Goal: Navigation & Orientation: Find specific page/section

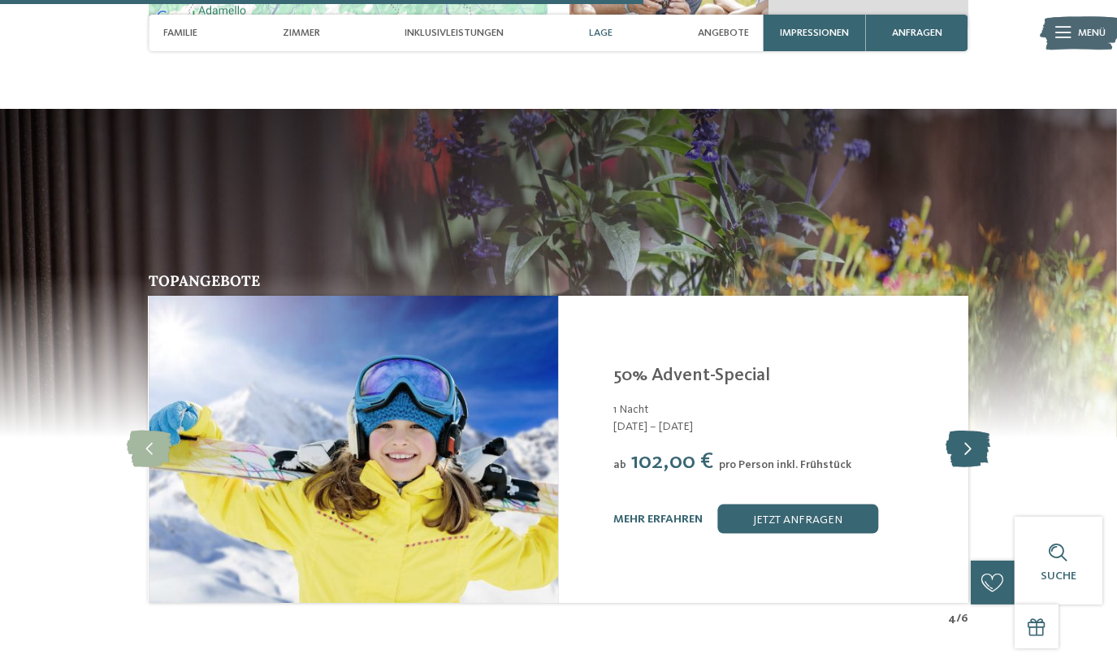
click at [961, 432] on icon at bounding box center [968, 450] width 45 height 37
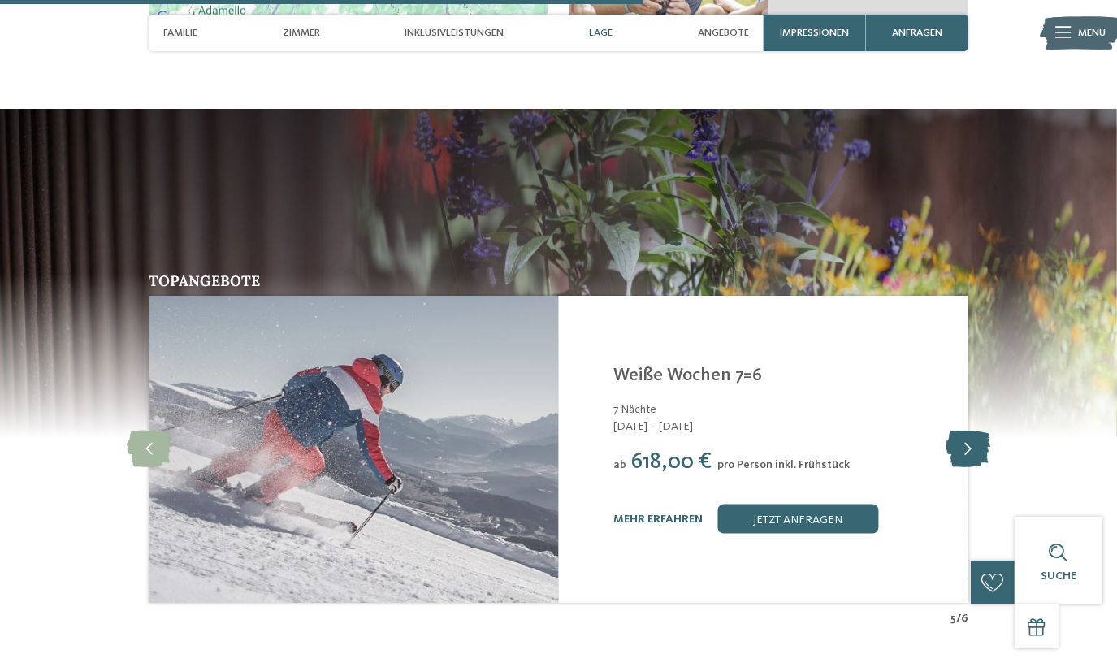
click at [961, 432] on icon at bounding box center [968, 450] width 45 height 37
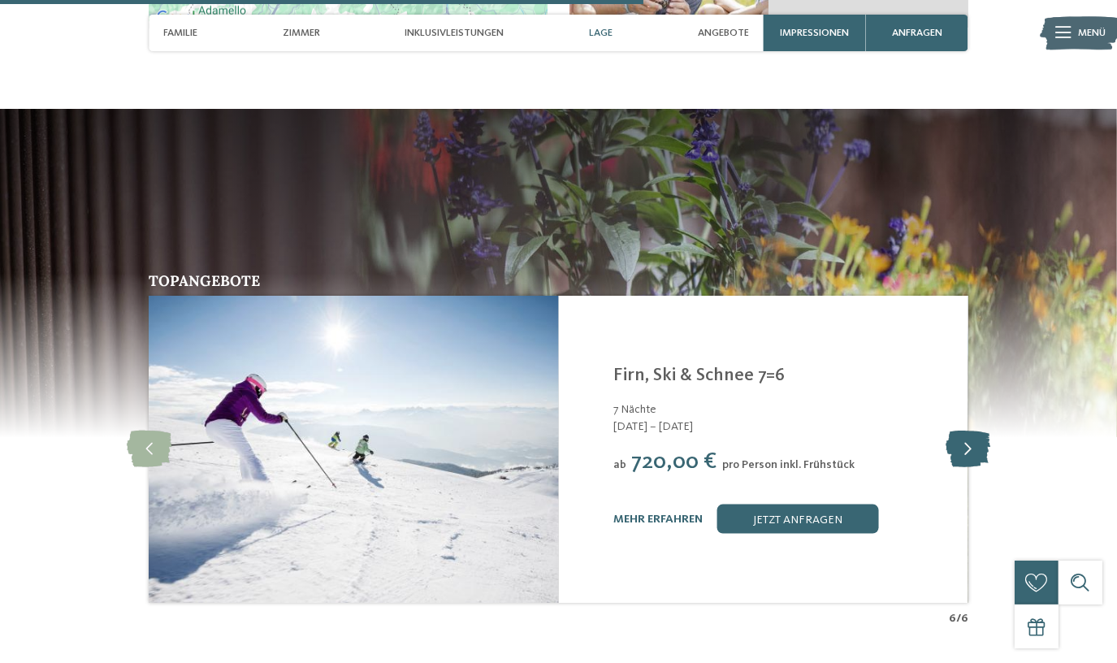
click at [963, 432] on icon at bounding box center [968, 450] width 45 height 37
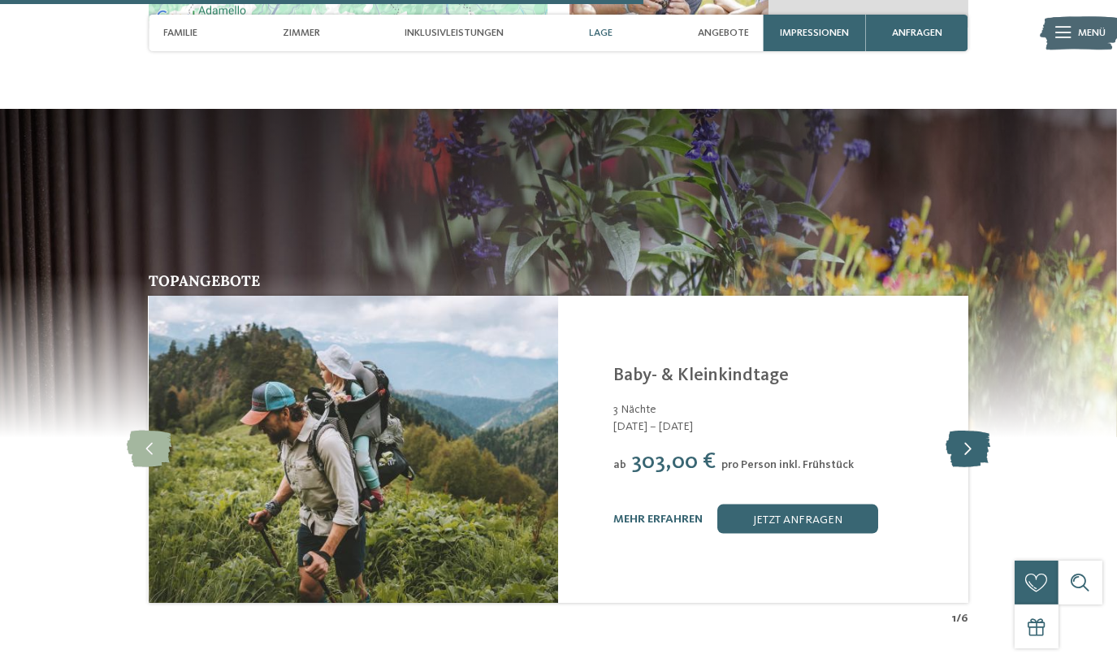
click at [963, 432] on icon at bounding box center [968, 450] width 45 height 37
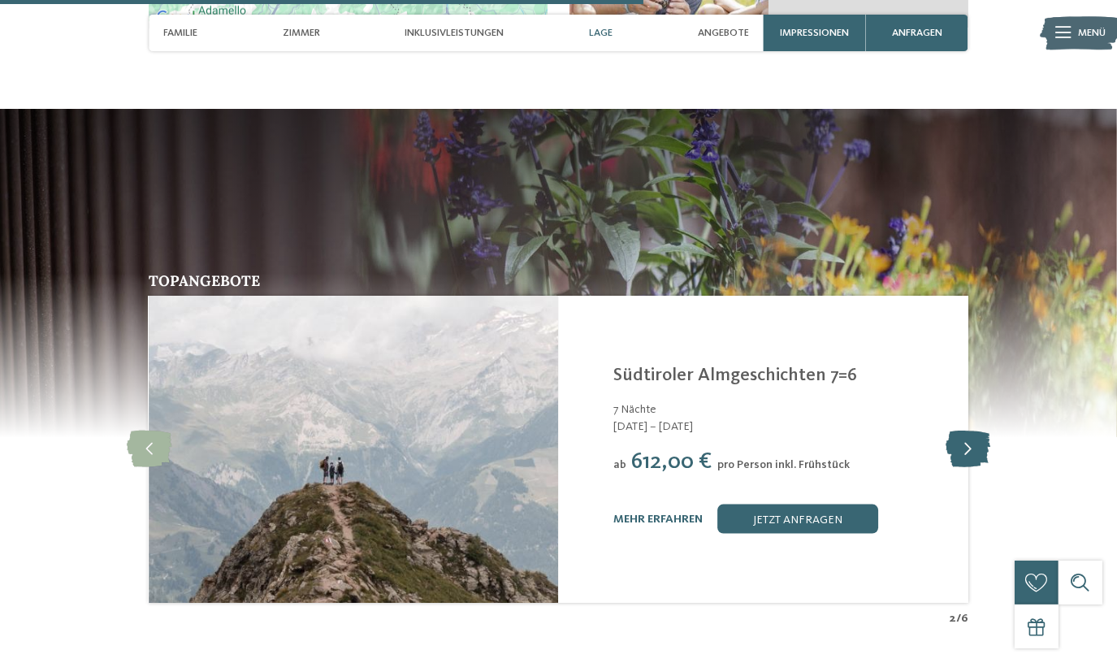
click at [963, 432] on icon at bounding box center [968, 450] width 45 height 37
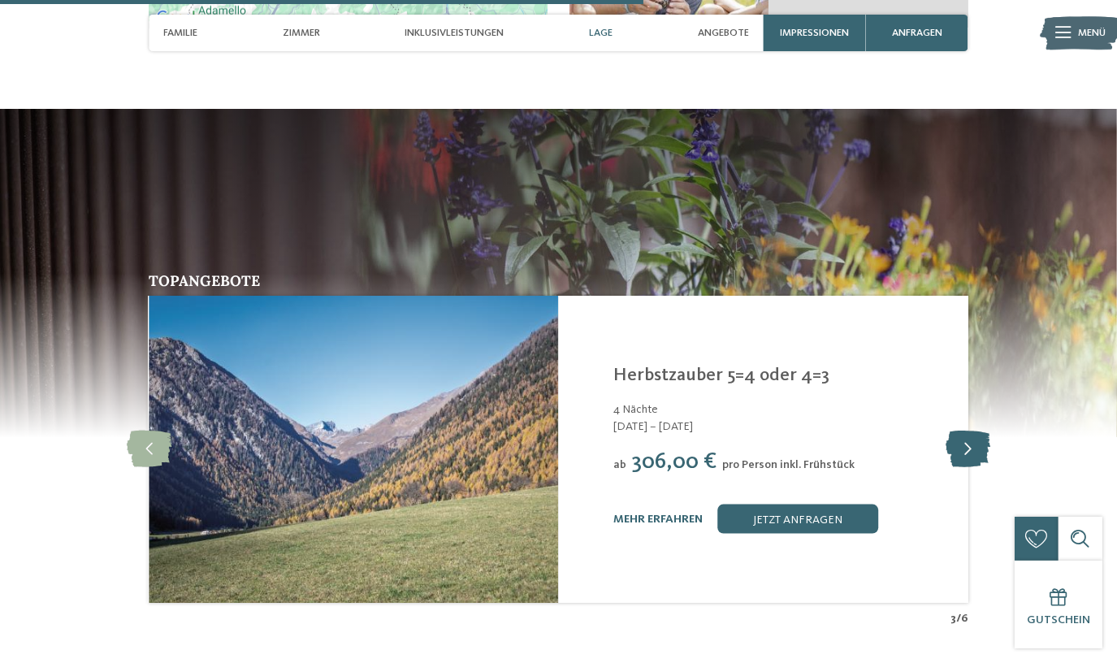
click at [963, 432] on icon at bounding box center [968, 450] width 45 height 37
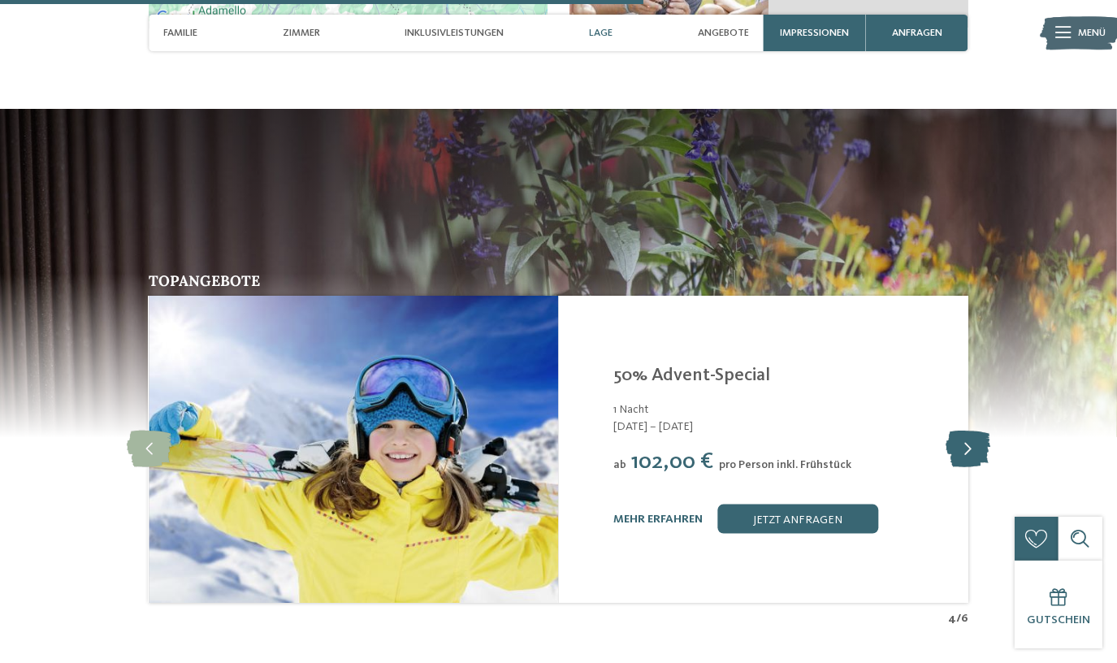
click at [963, 432] on icon at bounding box center [968, 450] width 45 height 37
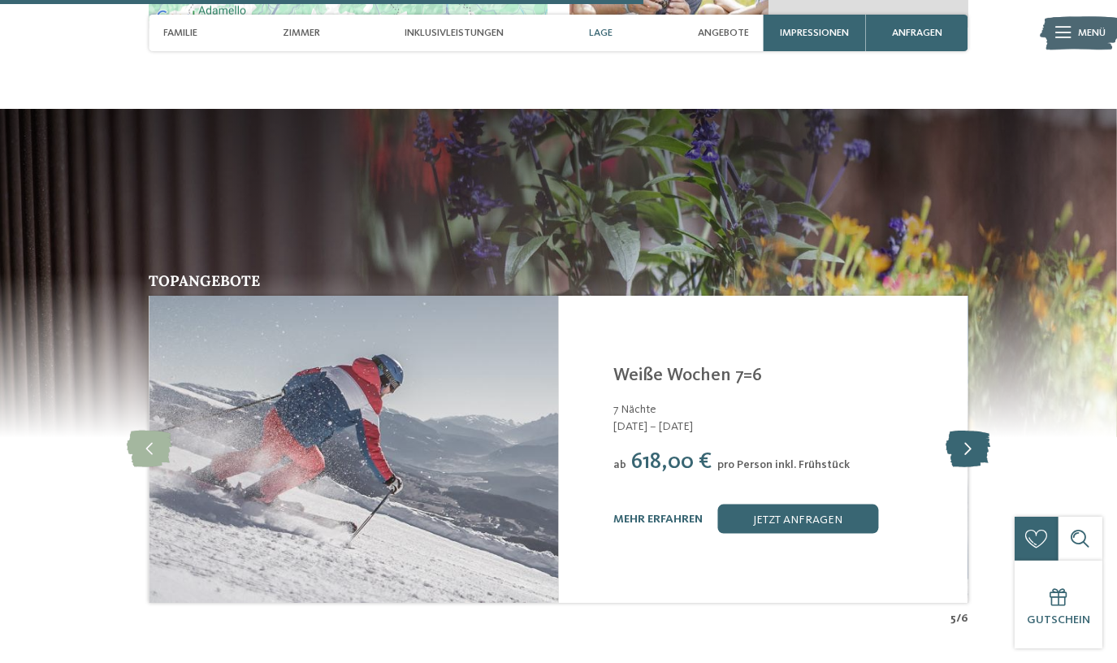
click at [963, 432] on icon at bounding box center [968, 450] width 45 height 37
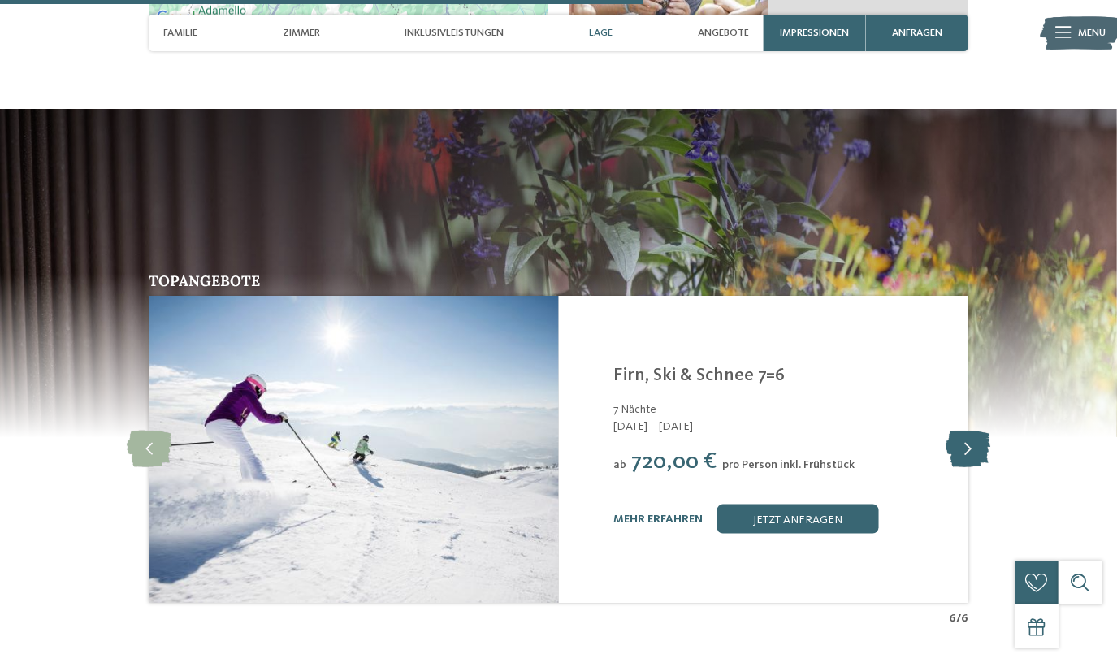
click at [963, 432] on icon at bounding box center [968, 450] width 45 height 37
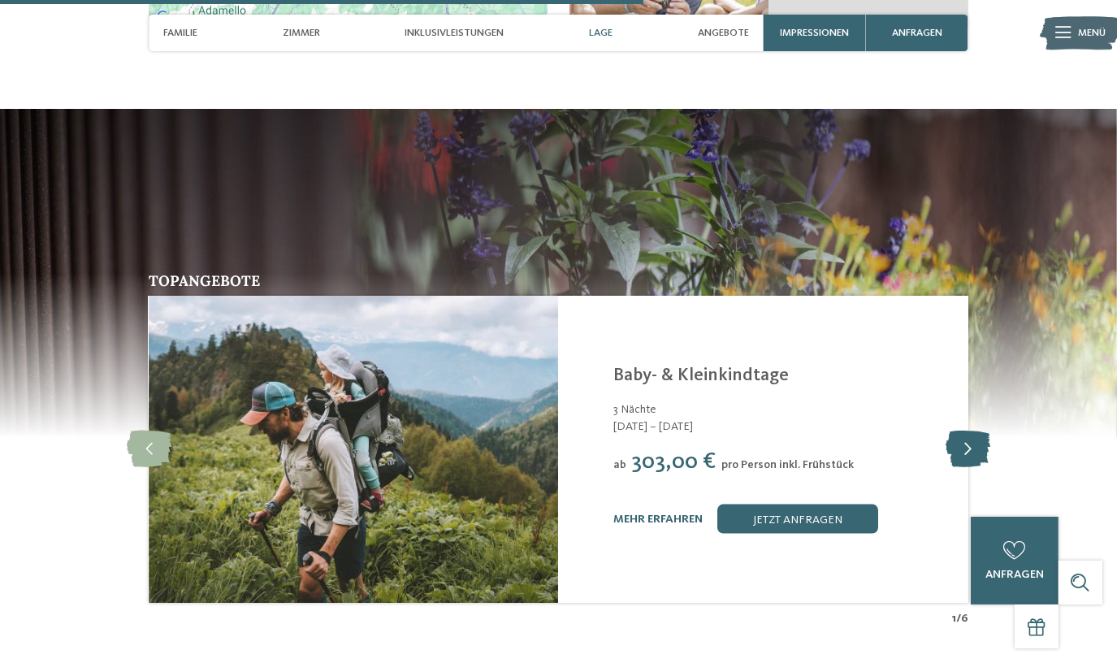
click at [972, 432] on icon at bounding box center [968, 450] width 45 height 37
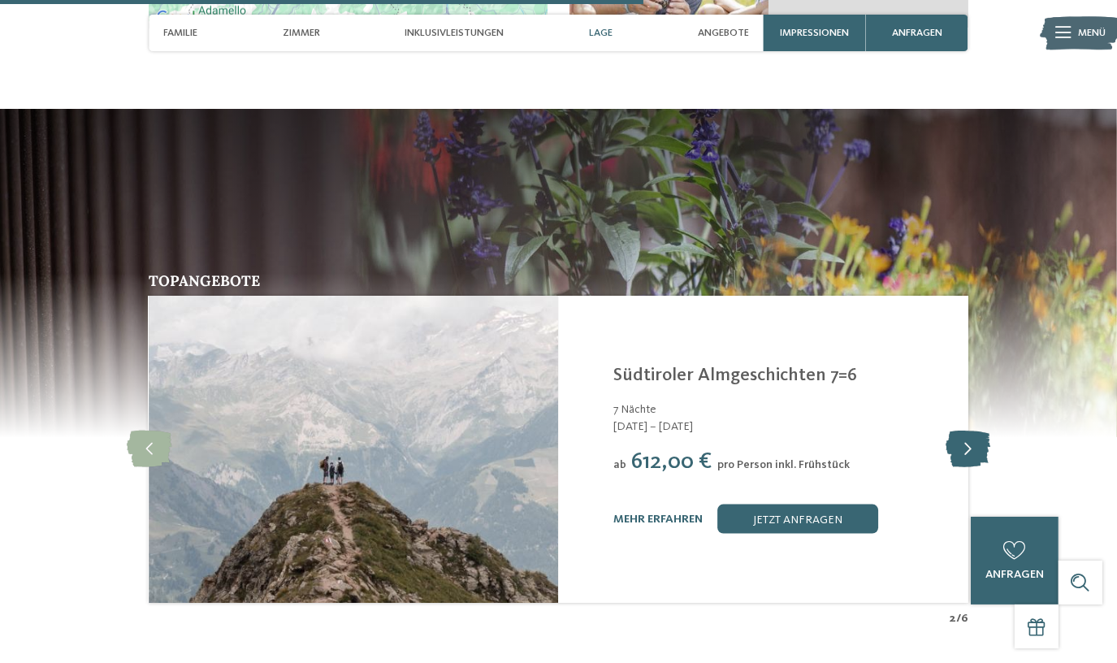
click at [972, 432] on icon at bounding box center [968, 450] width 45 height 37
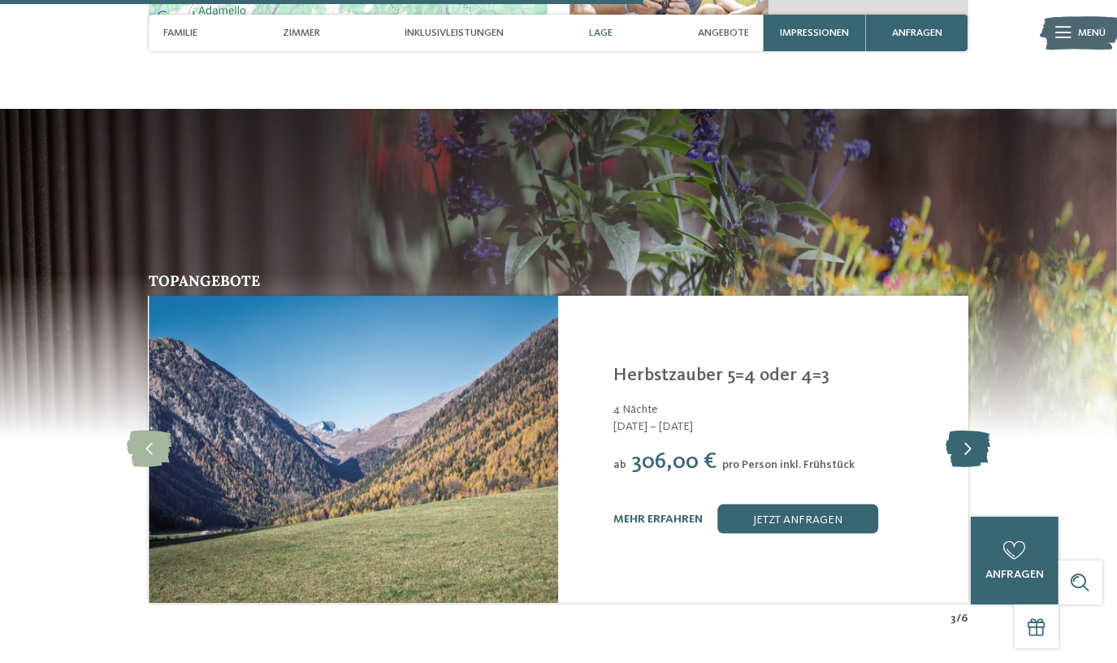
click at [972, 432] on icon at bounding box center [968, 450] width 45 height 37
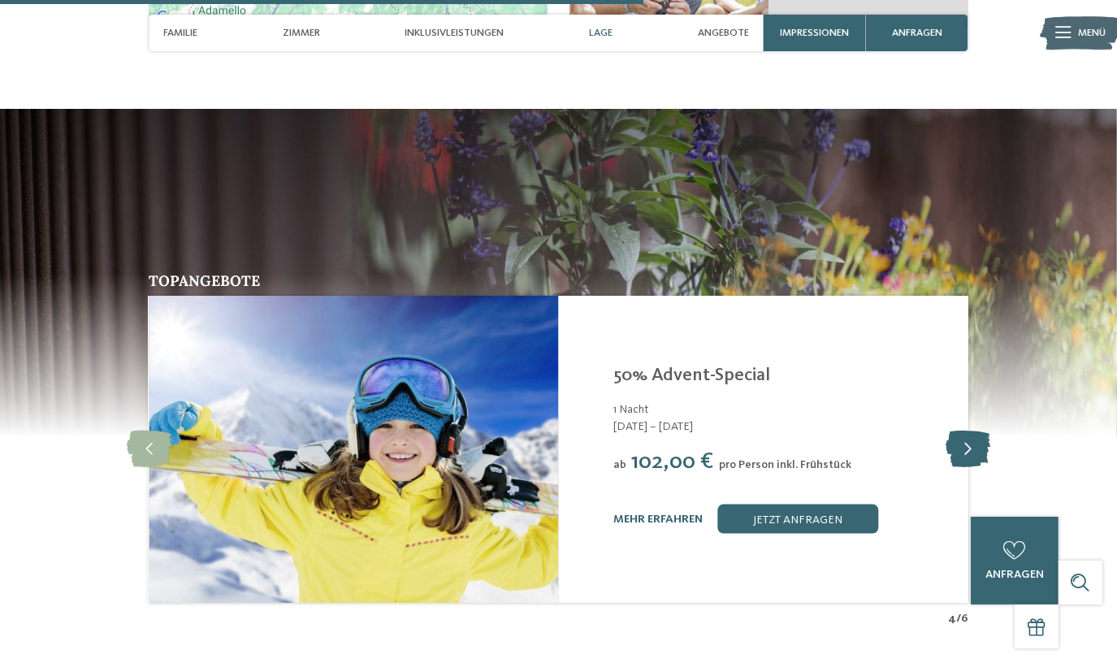
click at [972, 432] on icon at bounding box center [968, 450] width 45 height 37
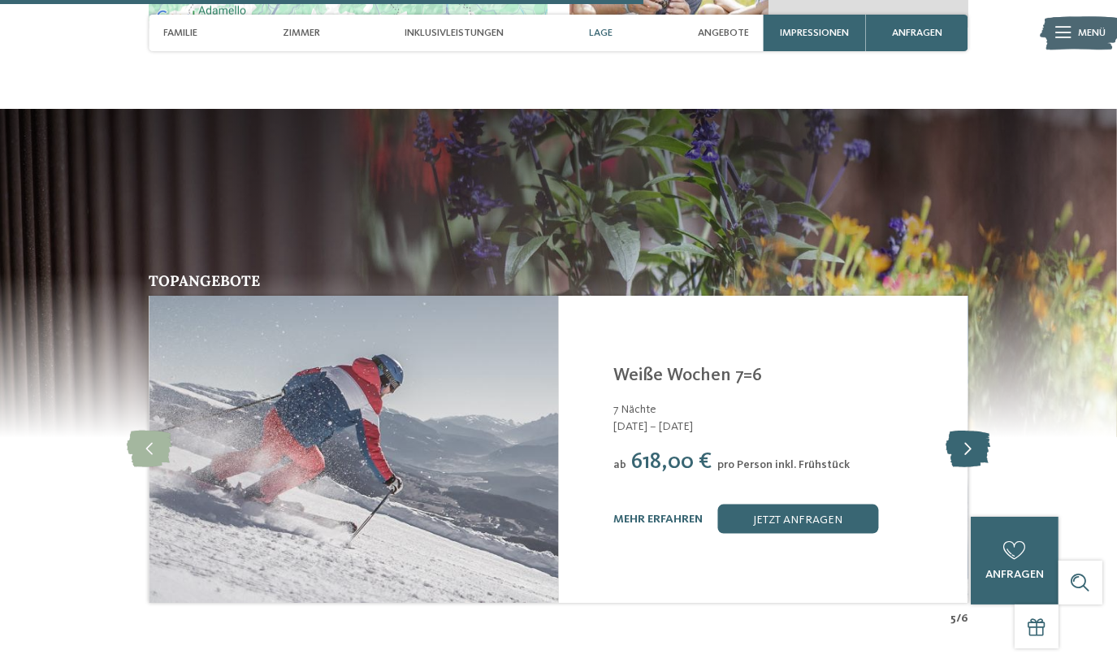
click at [972, 432] on icon at bounding box center [968, 450] width 45 height 37
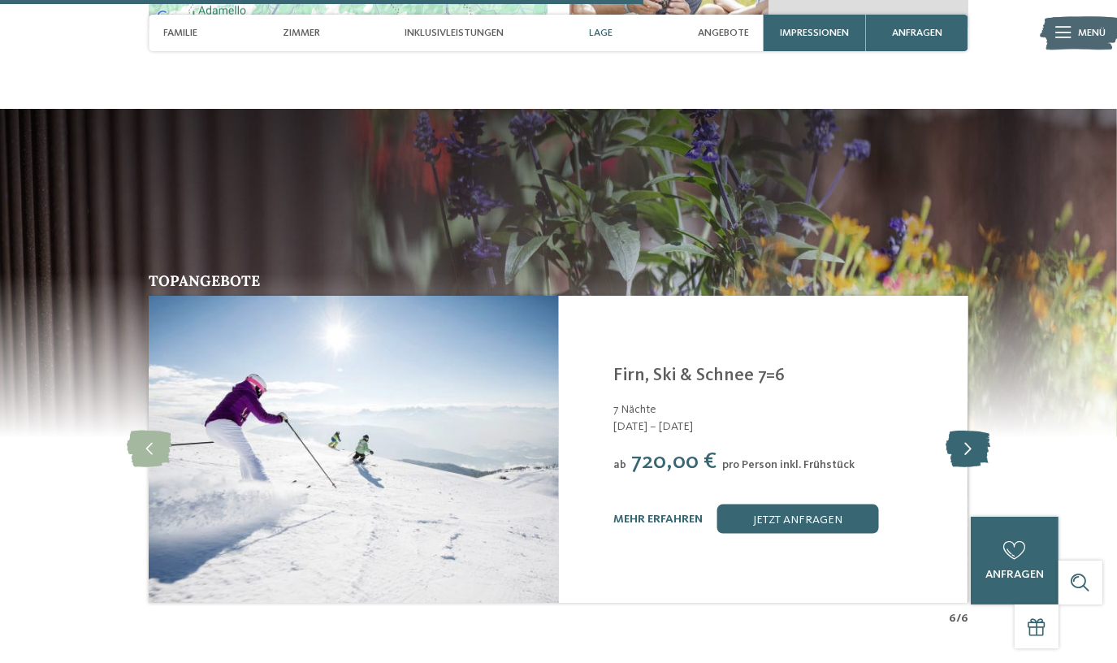
click at [972, 432] on icon at bounding box center [968, 450] width 45 height 37
